Goal: Task Accomplishment & Management: Manage account settings

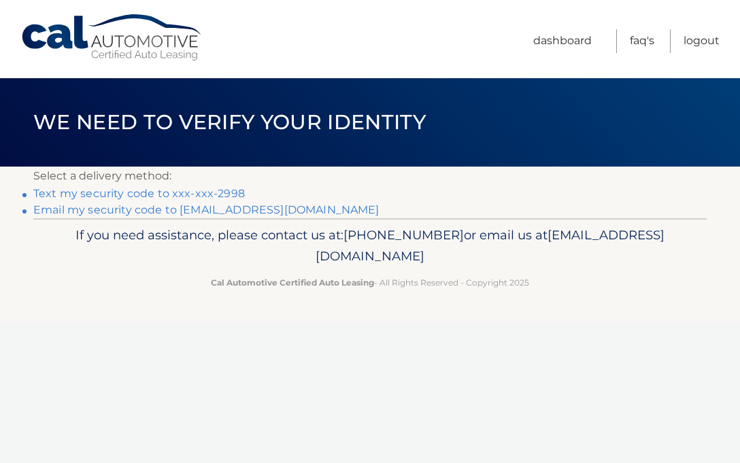
click at [173, 194] on link "Text my security code to xxx-xxx-2998" at bounding box center [139, 193] width 212 height 13
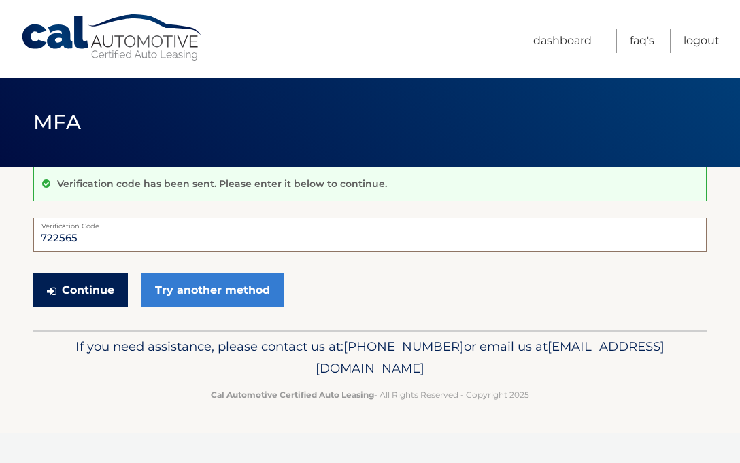
type input "722565"
click at [88, 292] on button "Continue" at bounding box center [80, 290] width 95 height 34
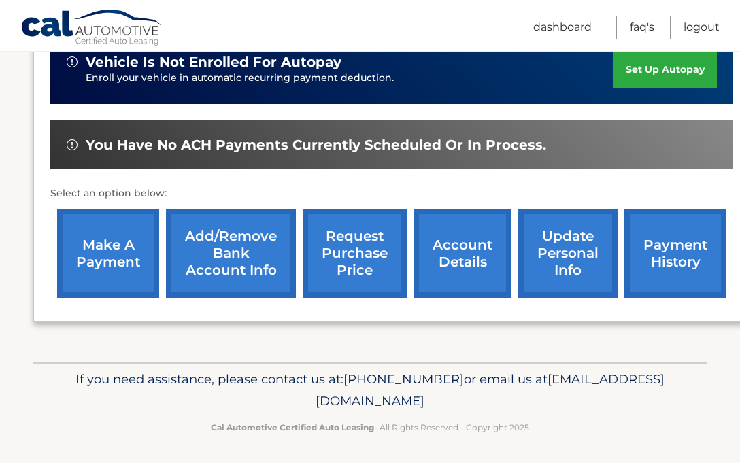
scroll to position [377, 0]
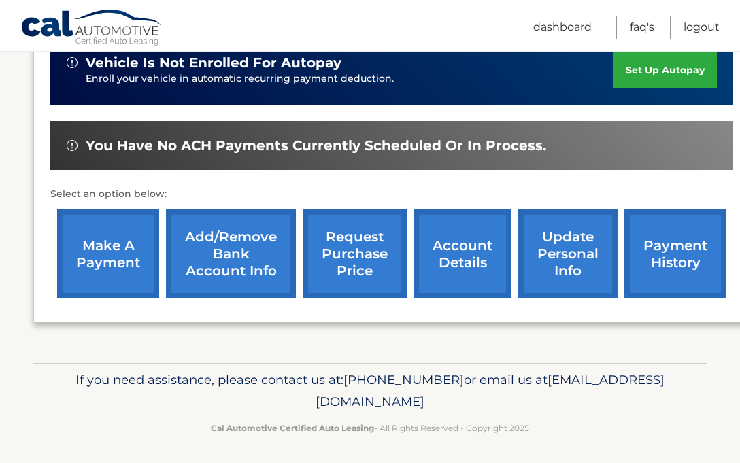
click at [122, 264] on link "make a payment" at bounding box center [108, 253] width 102 height 89
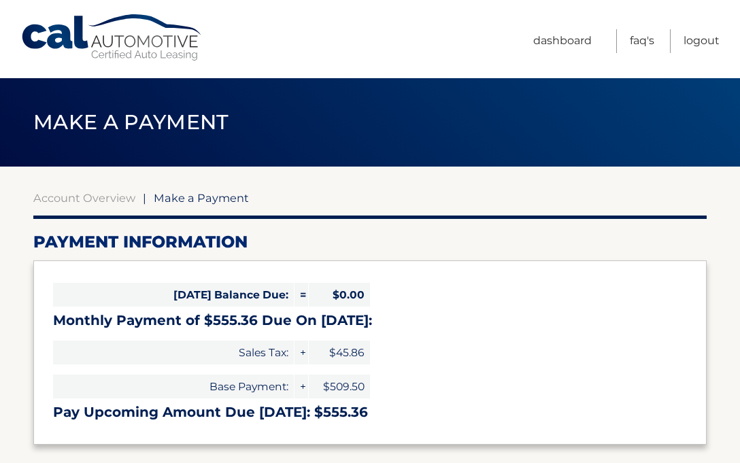
select select "[DEMOGRAPHIC_DATA]"
click at [703, 39] on link "Logout" at bounding box center [702, 41] width 36 height 24
